Goal: Transaction & Acquisition: Book appointment/travel/reservation

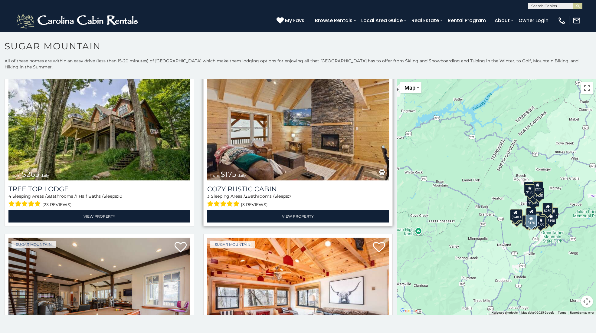
scroll to position [696, 0]
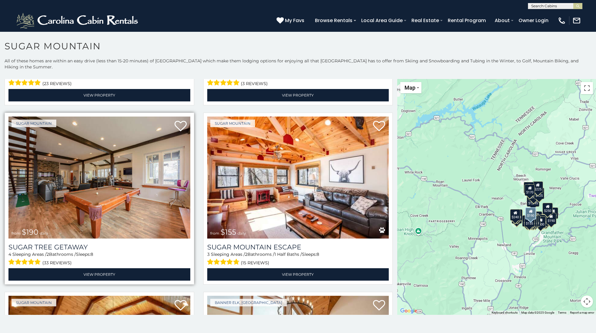
click at [117, 138] on img at bounding box center [99, 178] width 182 height 122
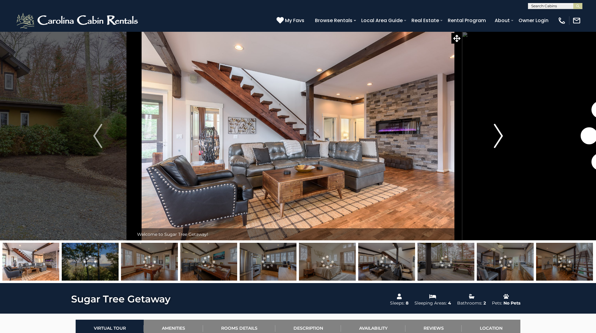
click at [496, 130] on img "Next" at bounding box center [498, 136] width 9 height 24
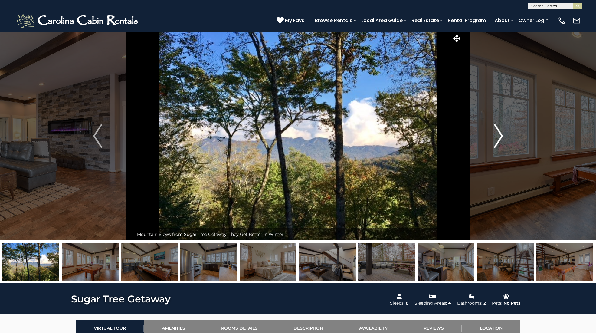
click at [496, 130] on img "Next" at bounding box center [498, 136] width 9 height 24
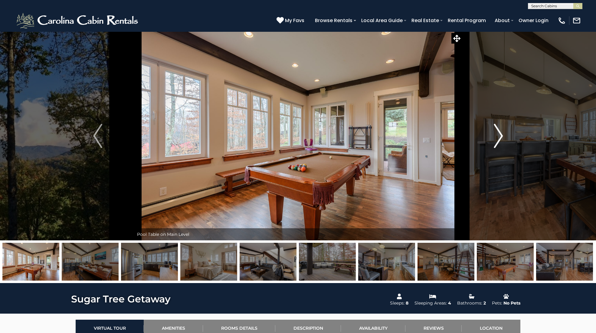
click at [496, 130] on img "Next" at bounding box center [498, 136] width 9 height 24
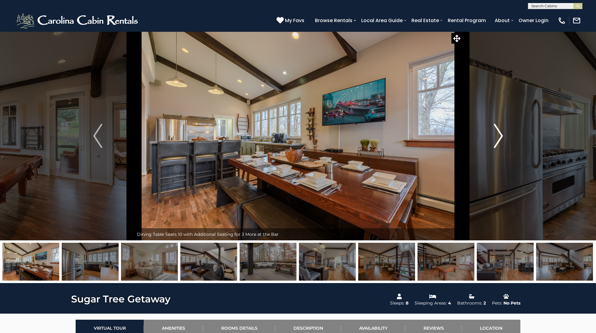
click at [496, 130] on img "Next" at bounding box center [498, 136] width 9 height 24
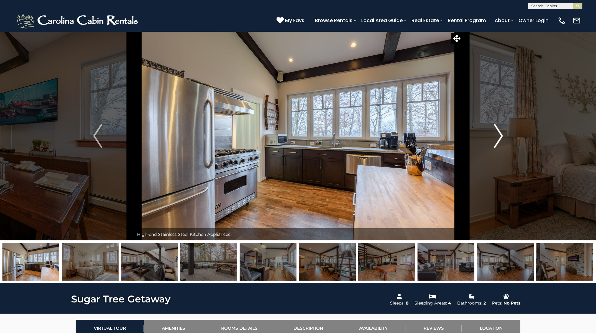
click at [496, 130] on img "Next" at bounding box center [498, 136] width 9 height 24
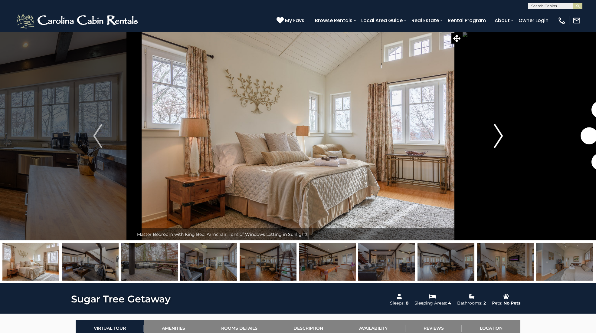
click at [496, 130] on img "Next" at bounding box center [498, 136] width 9 height 24
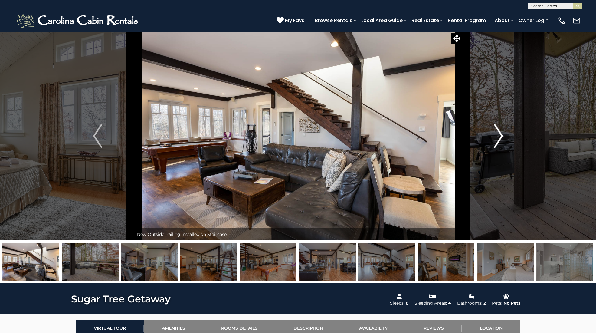
click at [496, 130] on img "Next" at bounding box center [498, 136] width 9 height 24
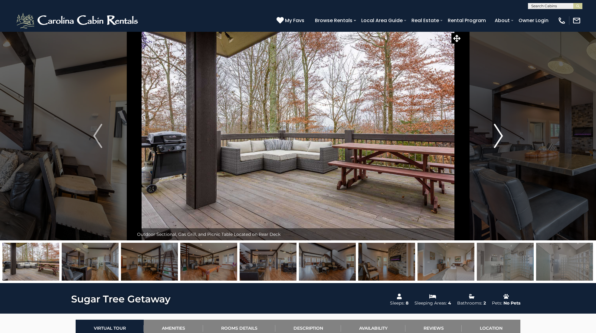
click at [496, 130] on img "Next" at bounding box center [498, 136] width 9 height 24
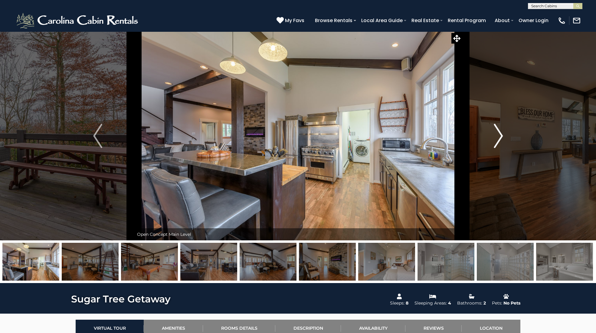
click at [496, 130] on img "Next" at bounding box center [498, 136] width 9 height 24
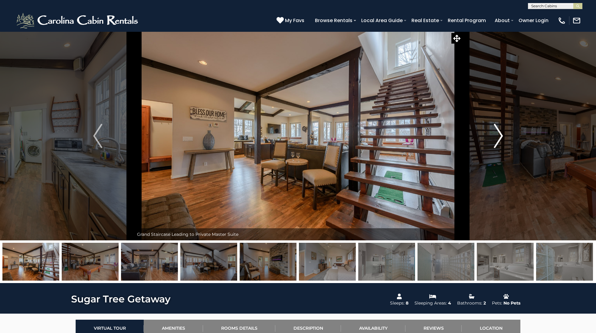
click at [496, 130] on img "Next" at bounding box center [498, 136] width 9 height 24
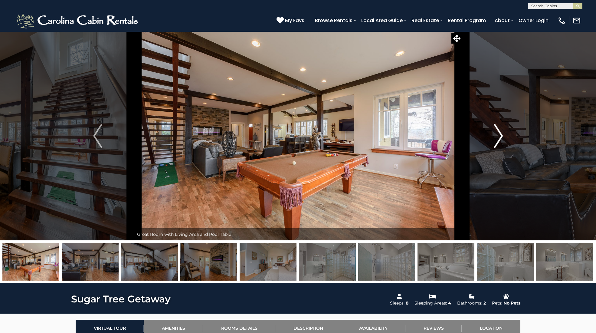
click at [496, 130] on img "Next" at bounding box center [498, 136] width 9 height 24
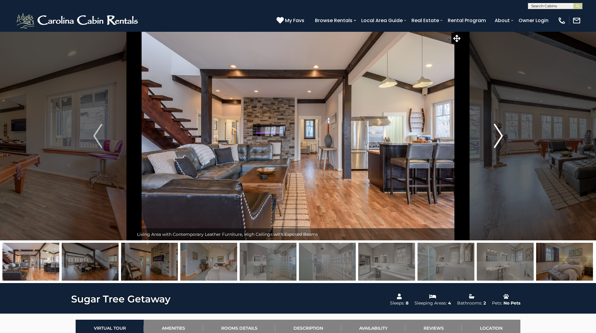
click at [496, 130] on img "Next" at bounding box center [498, 136] width 9 height 24
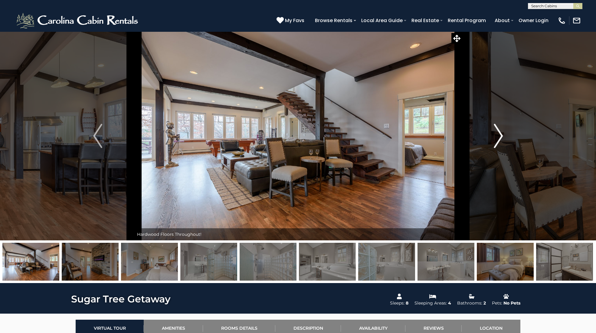
click at [496, 130] on img "Next" at bounding box center [498, 136] width 9 height 24
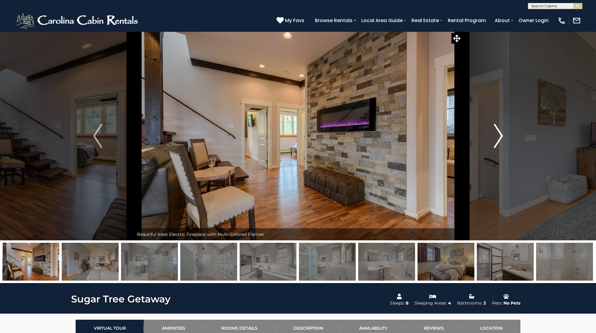
click at [496, 130] on img "Next" at bounding box center [498, 136] width 9 height 24
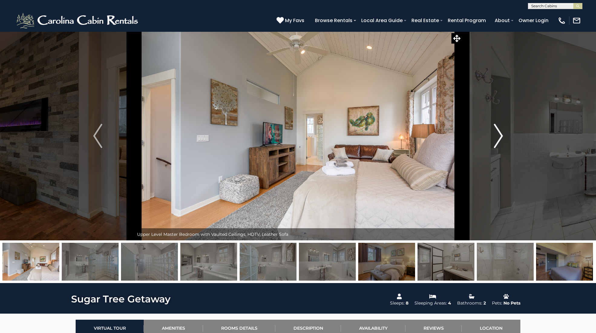
click at [496, 130] on img "Next" at bounding box center [498, 136] width 9 height 24
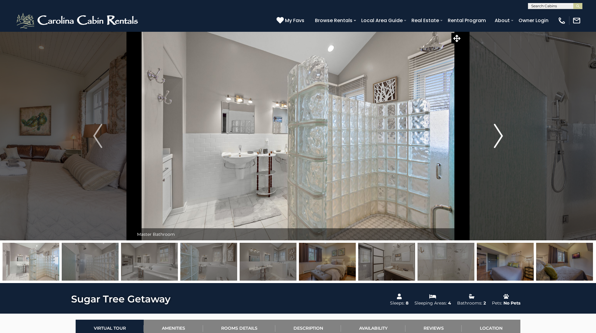
click at [496, 130] on img "Next" at bounding box center [498, 136] width 9 height 24
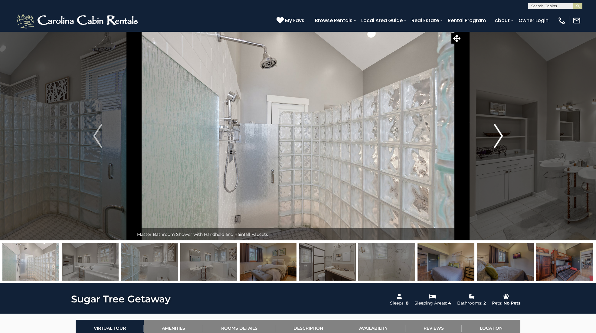
click at [496, 130] on img "Next" at bounding box center [498, 136] width 9 height 24
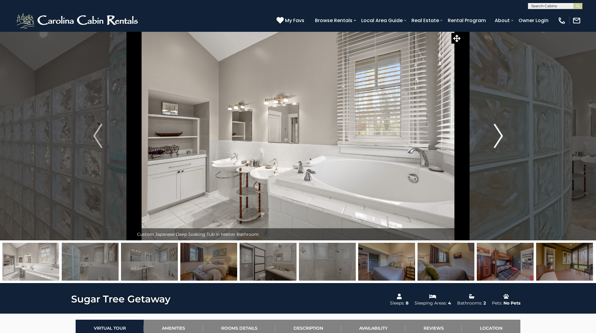
click at [496, 130] on img "Next" at bounding box center [498, 136] width 9 height 24
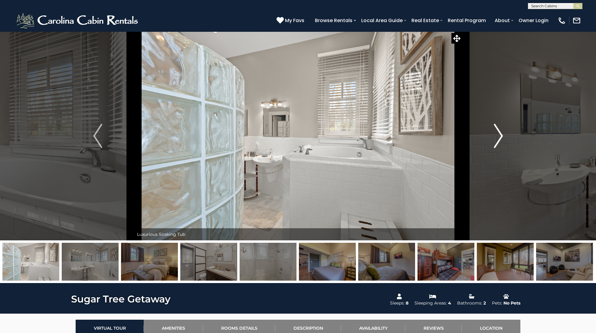
click at [496, 130] on img "Next" at bounding box center [498, 136] width 9 height 24
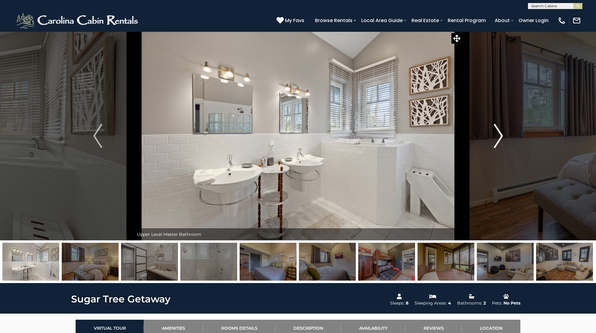
click at [496, 130] on img "Next" at bounding box center [498, 136] width 9 height 24
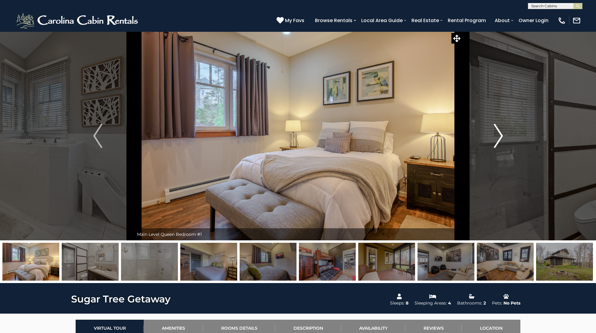
click at [496, 130] on img "Next" at bounding box center [498, 136] width 9 height 24
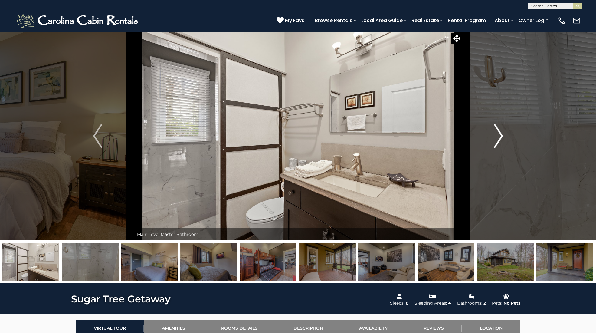
click at [496, 130] on img "Next" at bounding box center [498, 136] width 9 height 24
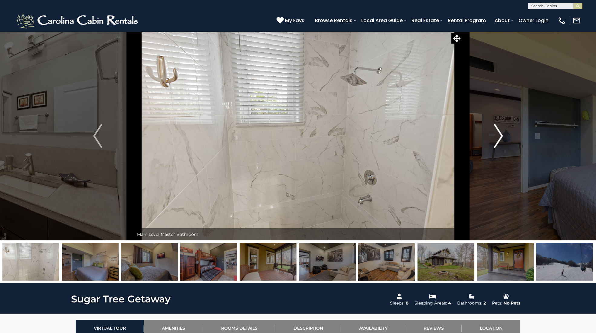
click at [496, 130] on img "Next" at bounding box center [498, 136] width 9 height 24
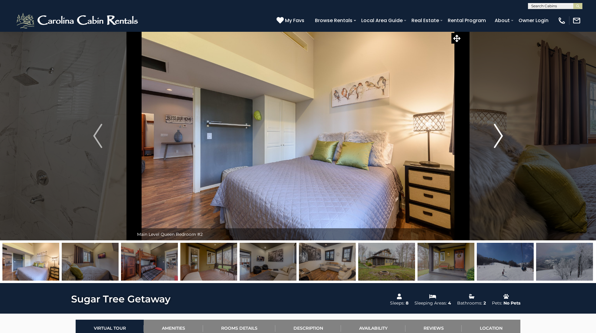
click at [496, 130] on img "Next" at bounding box center [498, 136] width 9 height 24
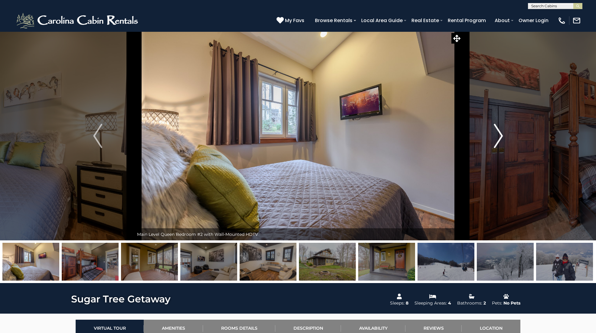
click at [496, 130] on img "Next" at bounding box center [498, 136] width 9 height 24
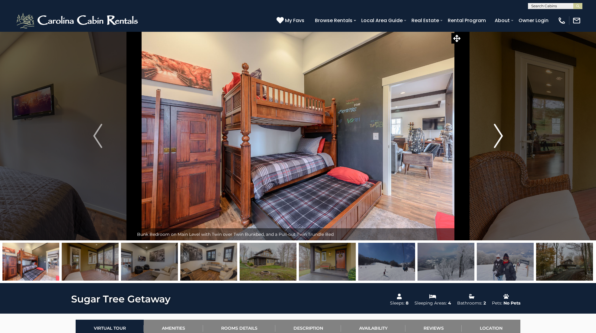
click at [496, 130] on img "Next" at bounding box center [498, 136] width 9 height 24
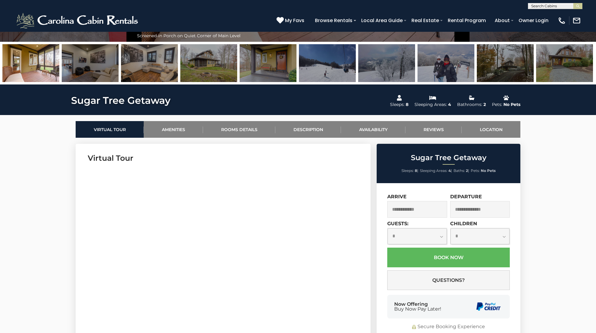
scroll to position [303, 0]
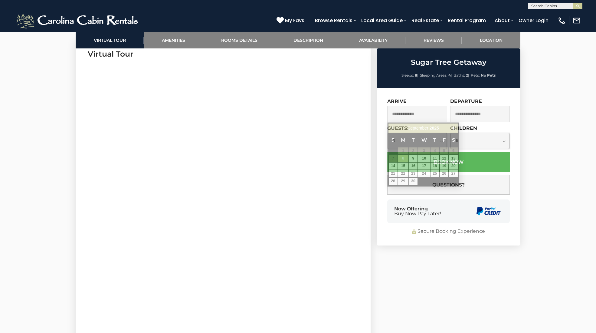
click at [425, 120] on input "text" at bounding box center [418, 114] width 60 height 17
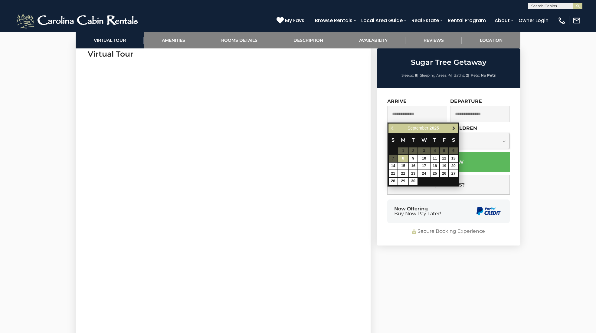
click at [453, 130] on span "Next" at bounding box center [454, 128] width 5 height 5
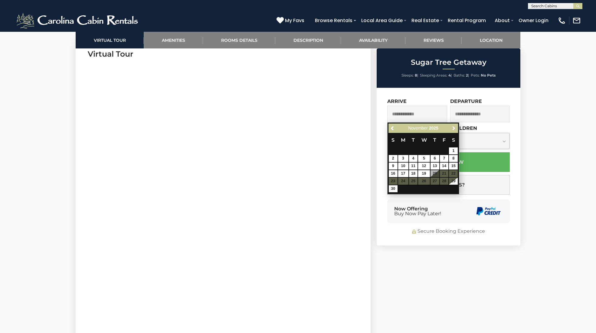
click at [453, 130] on span "Next" at bounding box center [454, 128] width 5 height 5
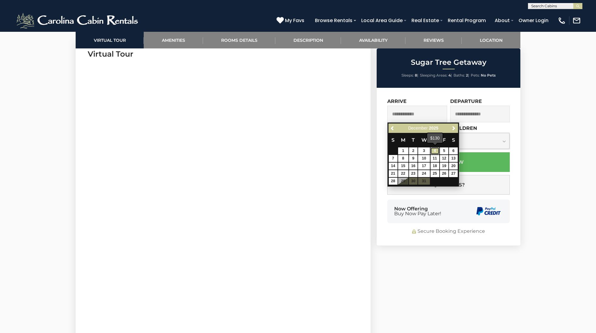
click at [436, 150] on link "4" at bounding box center [435, 150] width 9 height 7
type input "**********"
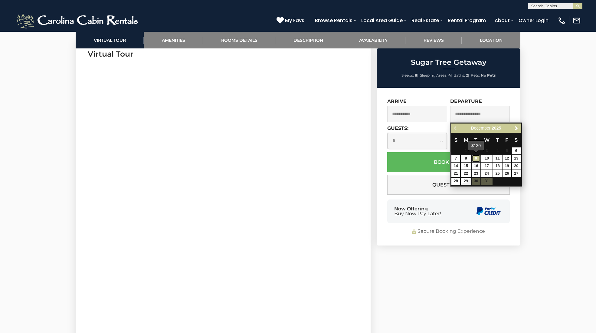
click at [475, 157] on link "9" at bounding box center [476, 158] width 9 height 7
type input "**********"
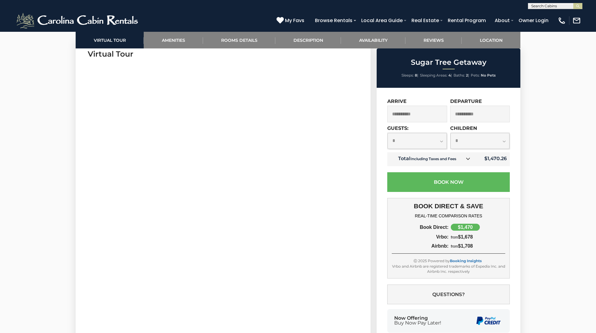
click at [436, 139] on select "**********" at bounding box center [417, 141] width 59 height 16
select select "*"
click at [388, 133] on select "**********" at bounding box center [417, 141] width 59 height 16
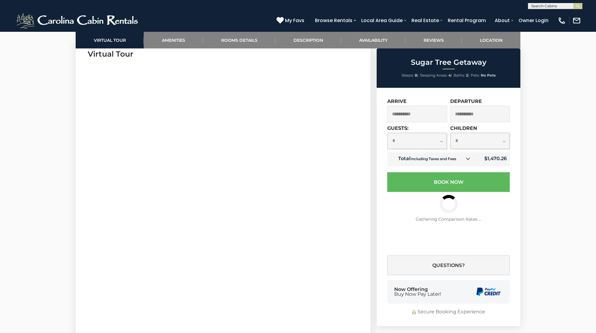
click at [470, 160] on icon at bounding box center [468, 159] width 4 height 4
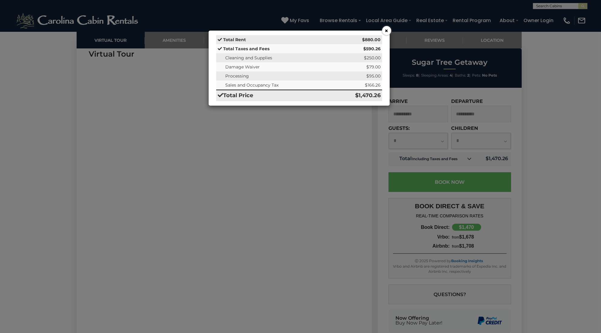
click at [388, 29] on button "×" at bounding box center [386, 30] width 9 height 9
